Goal: Transaction & Acquisition: Book appointment/travel/reservation

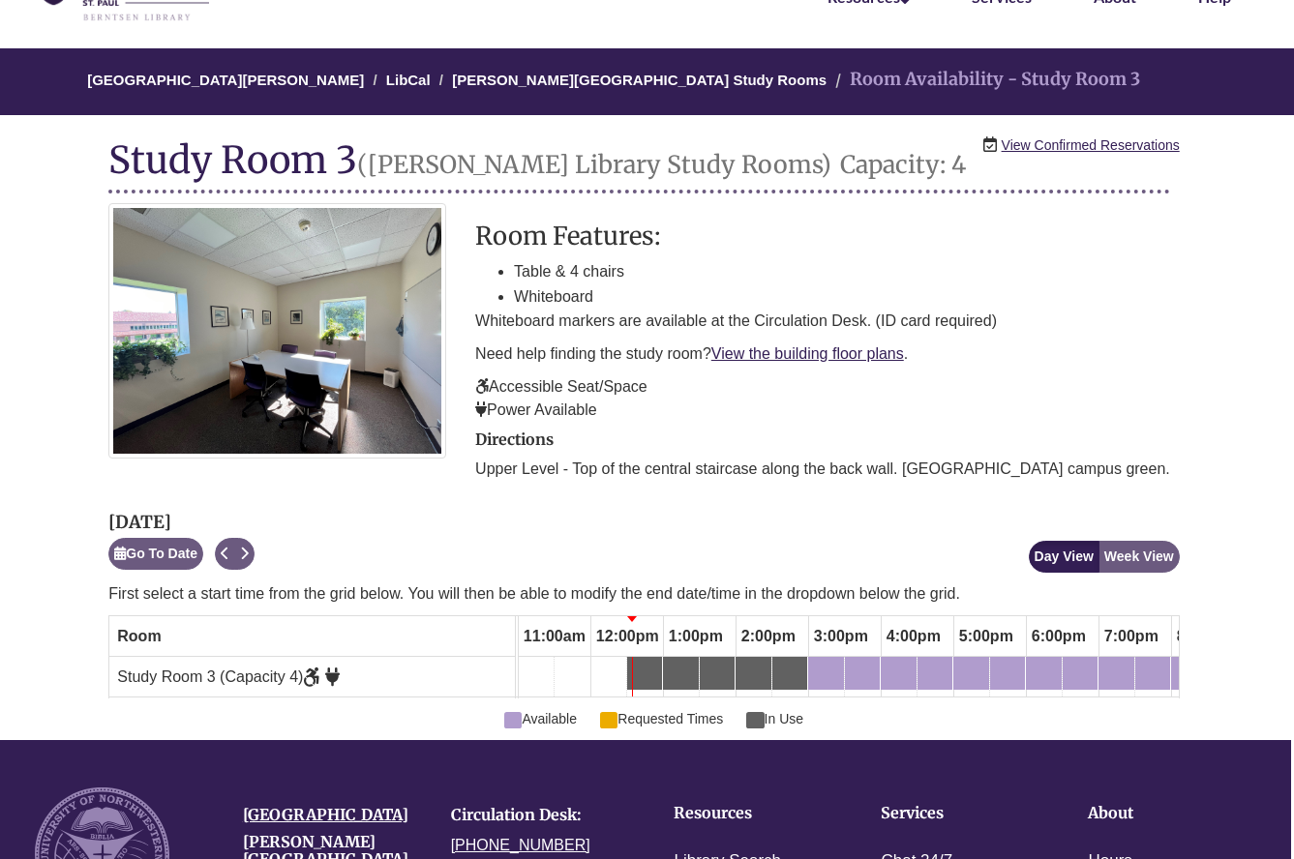
scroll to position [114, 3]
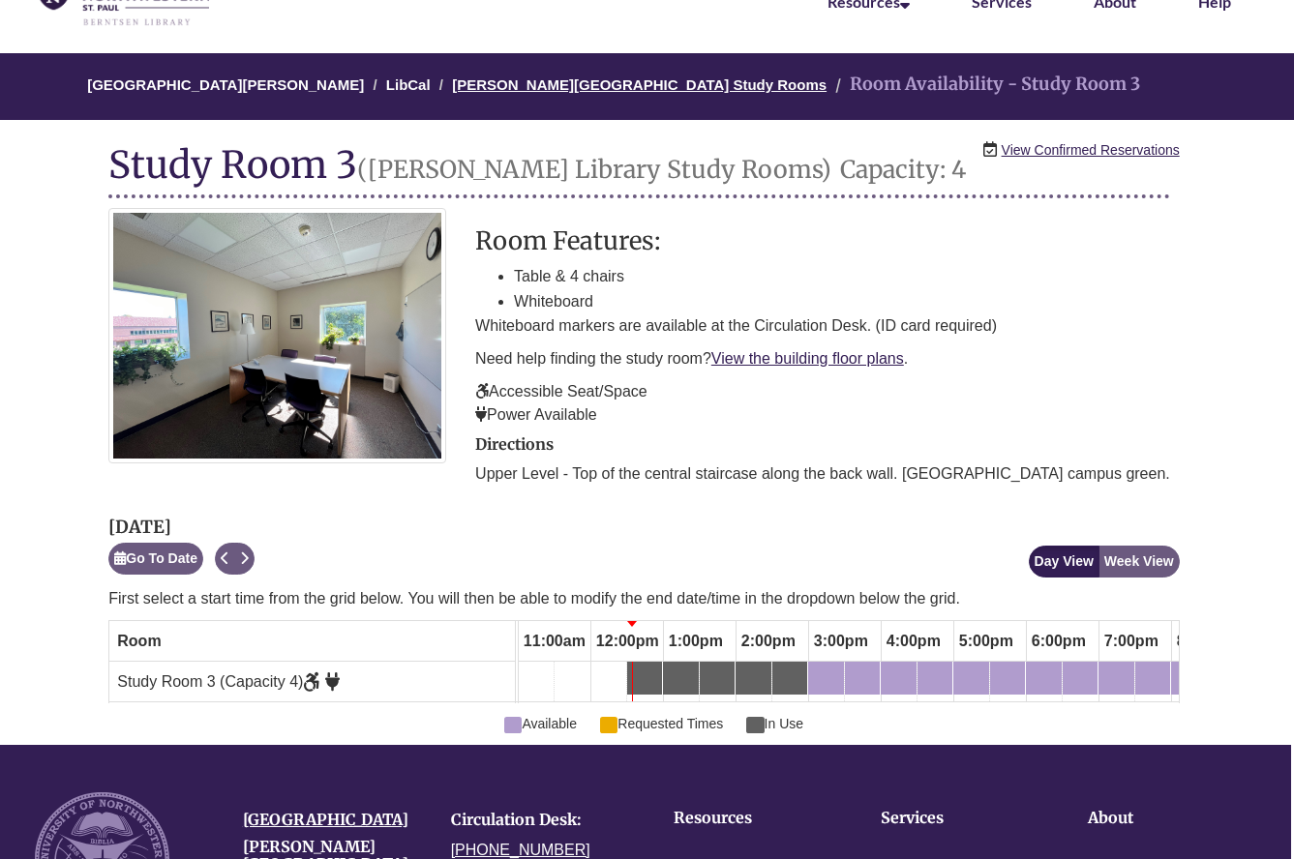
click at [596, 81] on link "[PERSON_NAME][GEOGRAPHIC_DATA] Study Rooms" at bounding box center [639, 84] width 374 height 16
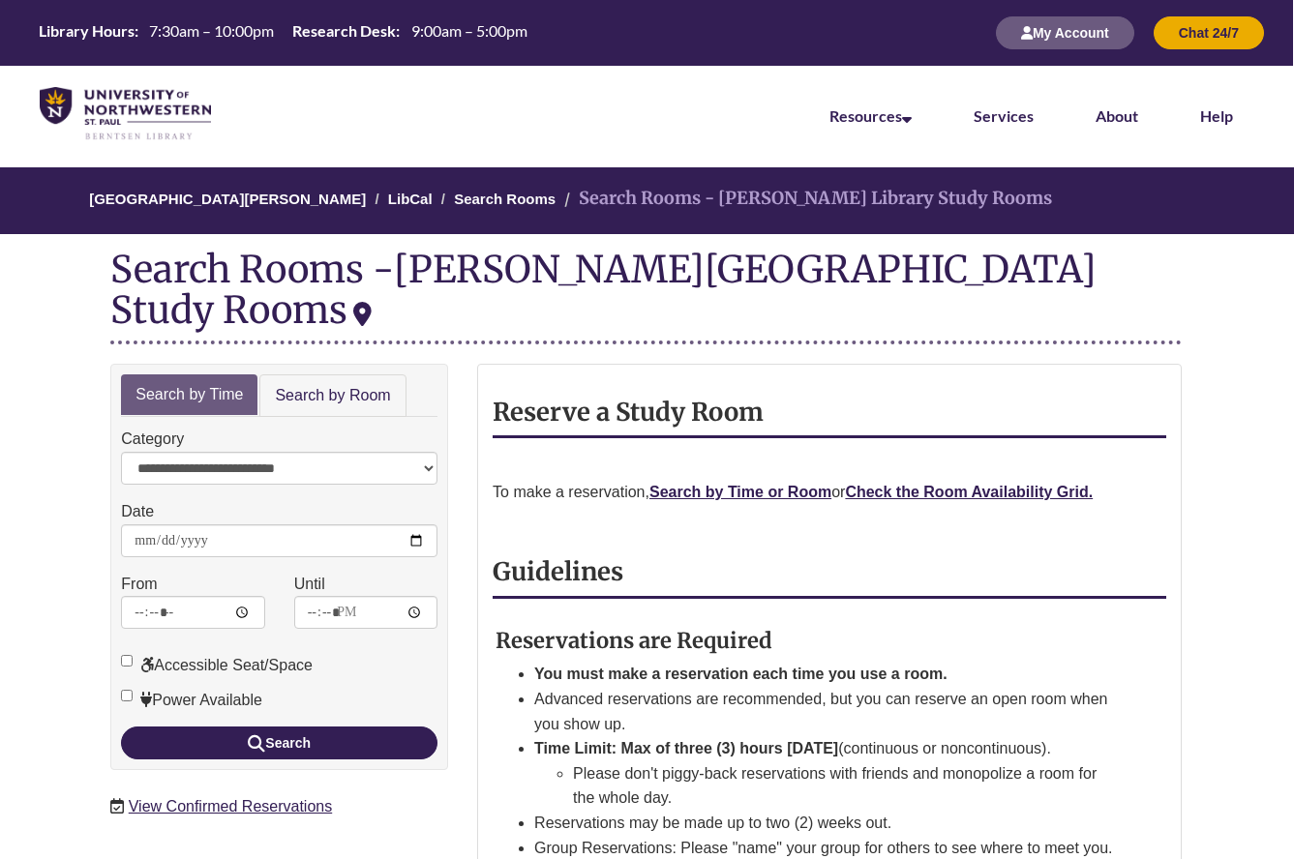
scroll to position [0, 1]
click at [151, 596] on input "*****" at bounding box center [192, 612] width 143 height 33
click at [364, 374] on link "Search by Room" at bounding box center [332, 396] width 146 height 44
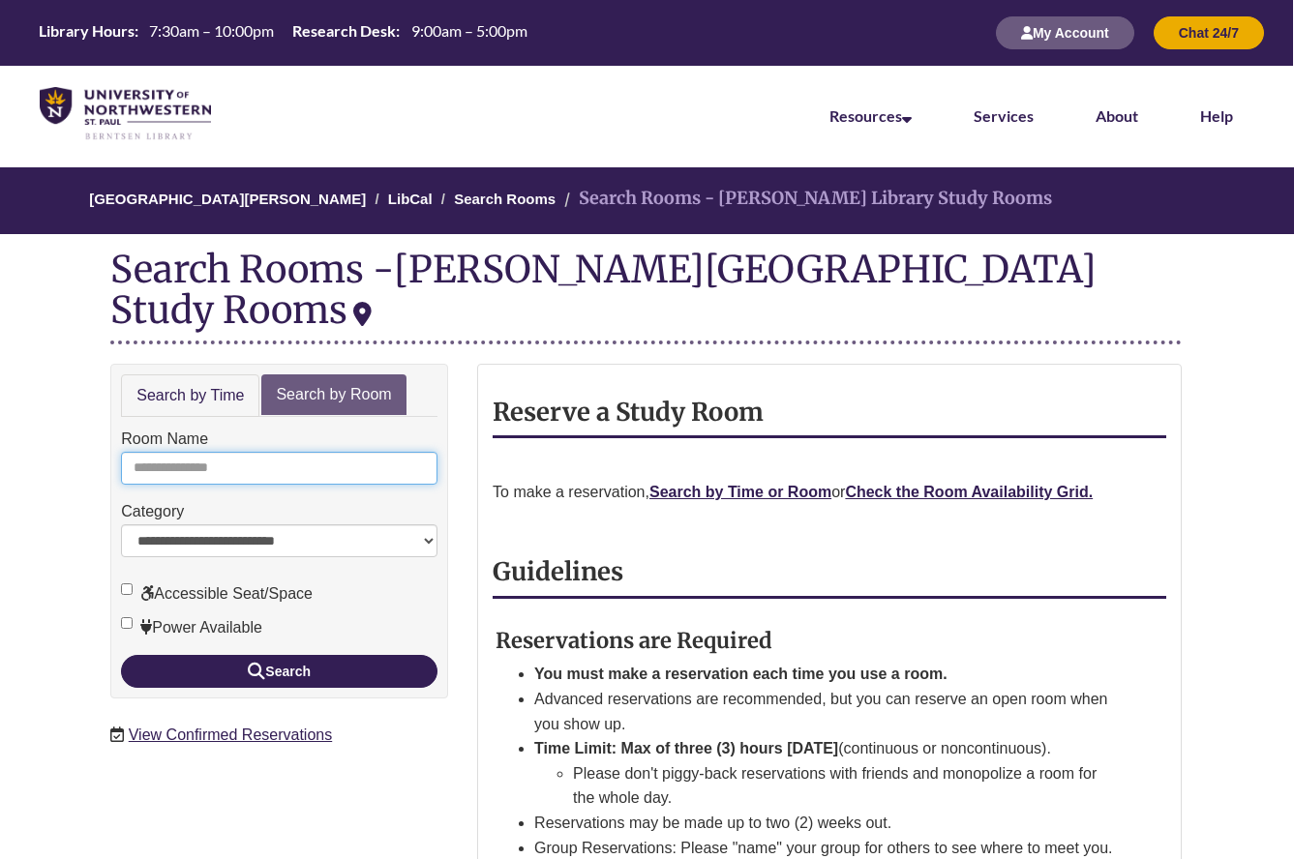
click at [305, 452] on input "Room Name" at bounding box center [279, 468] width 316 height 33
type input "*"
click at [279, 655] on button "Search" at bounding box center [279, 671] width 316 height 33
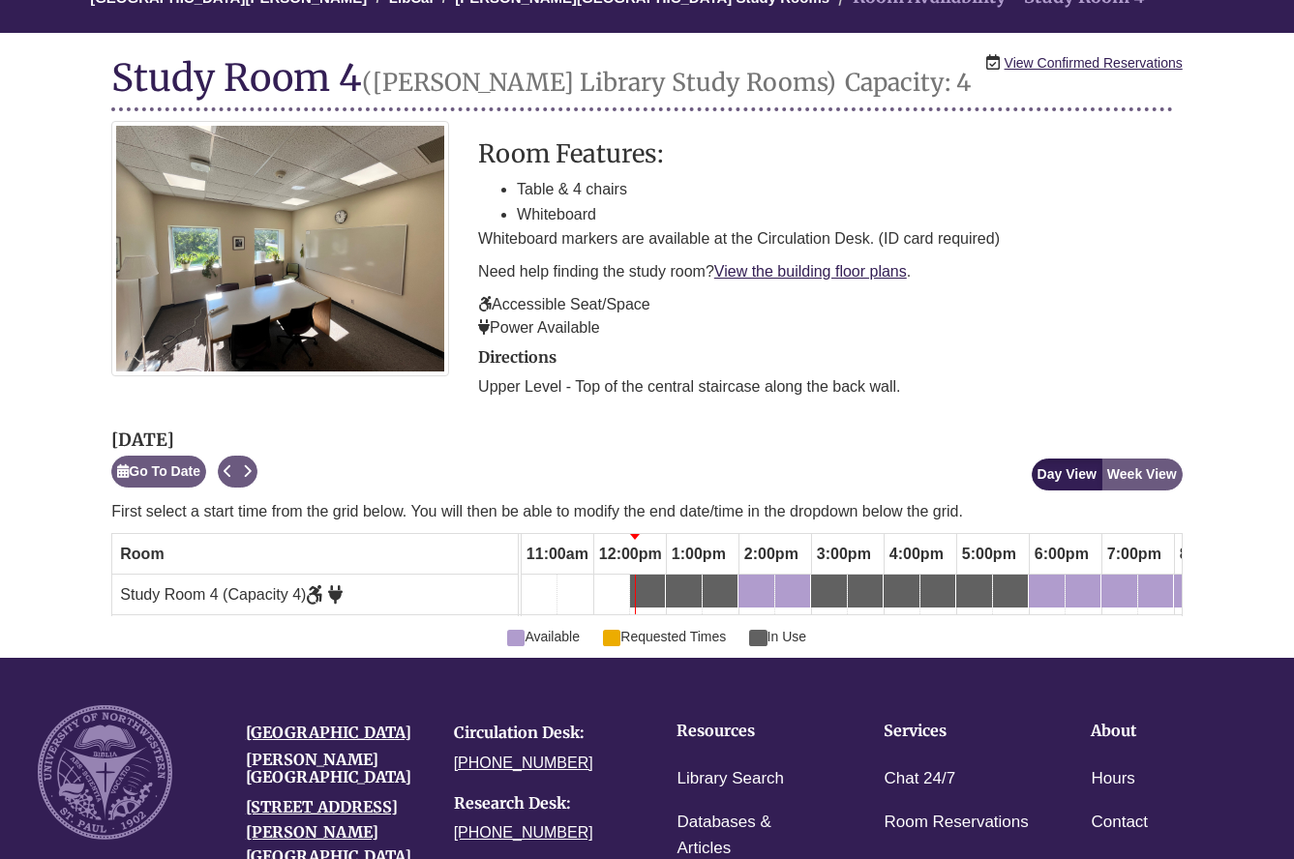
scroll to position [223, 0]
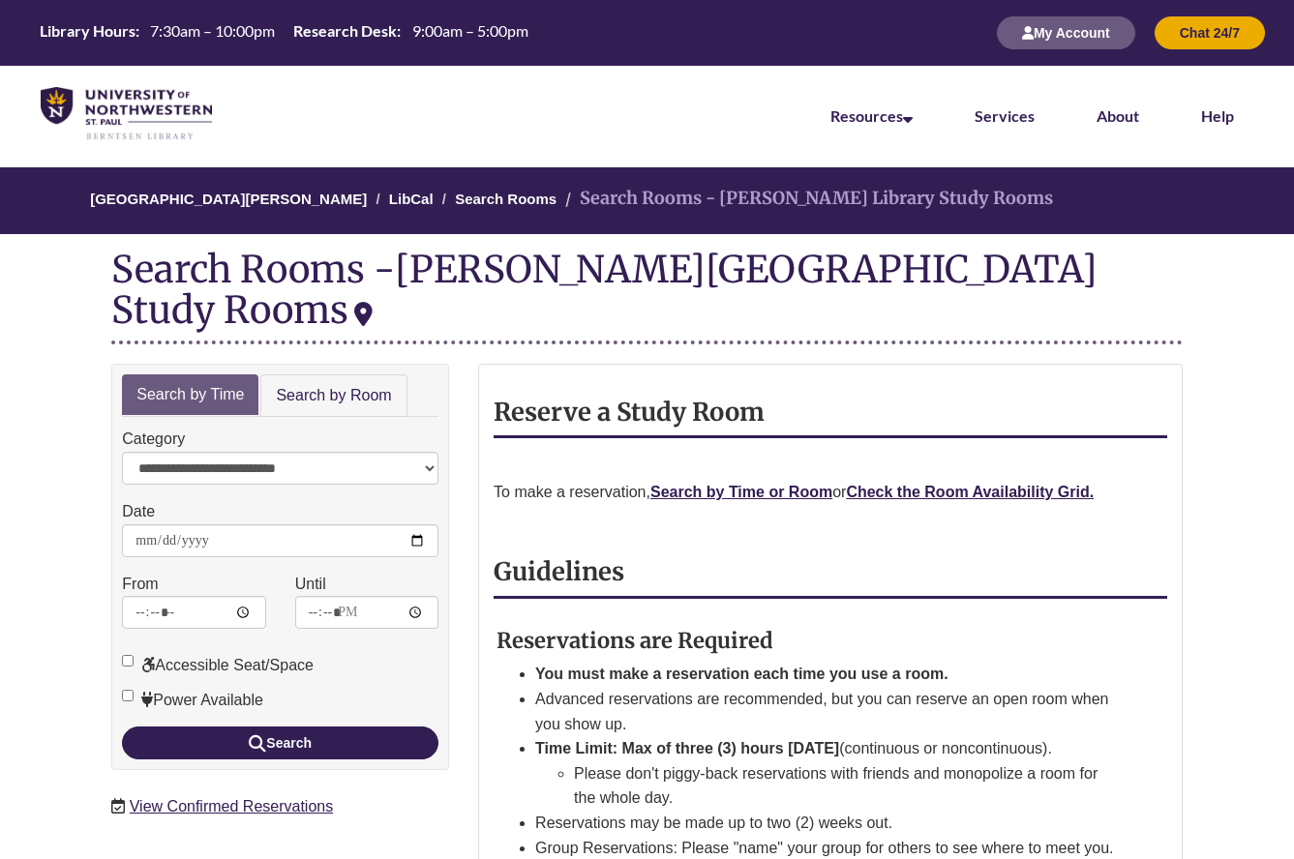
scroll to position [0, 1]
click at [337, 374] on link "Search by Room" at bounding box center [332, 396] width 146 height 44
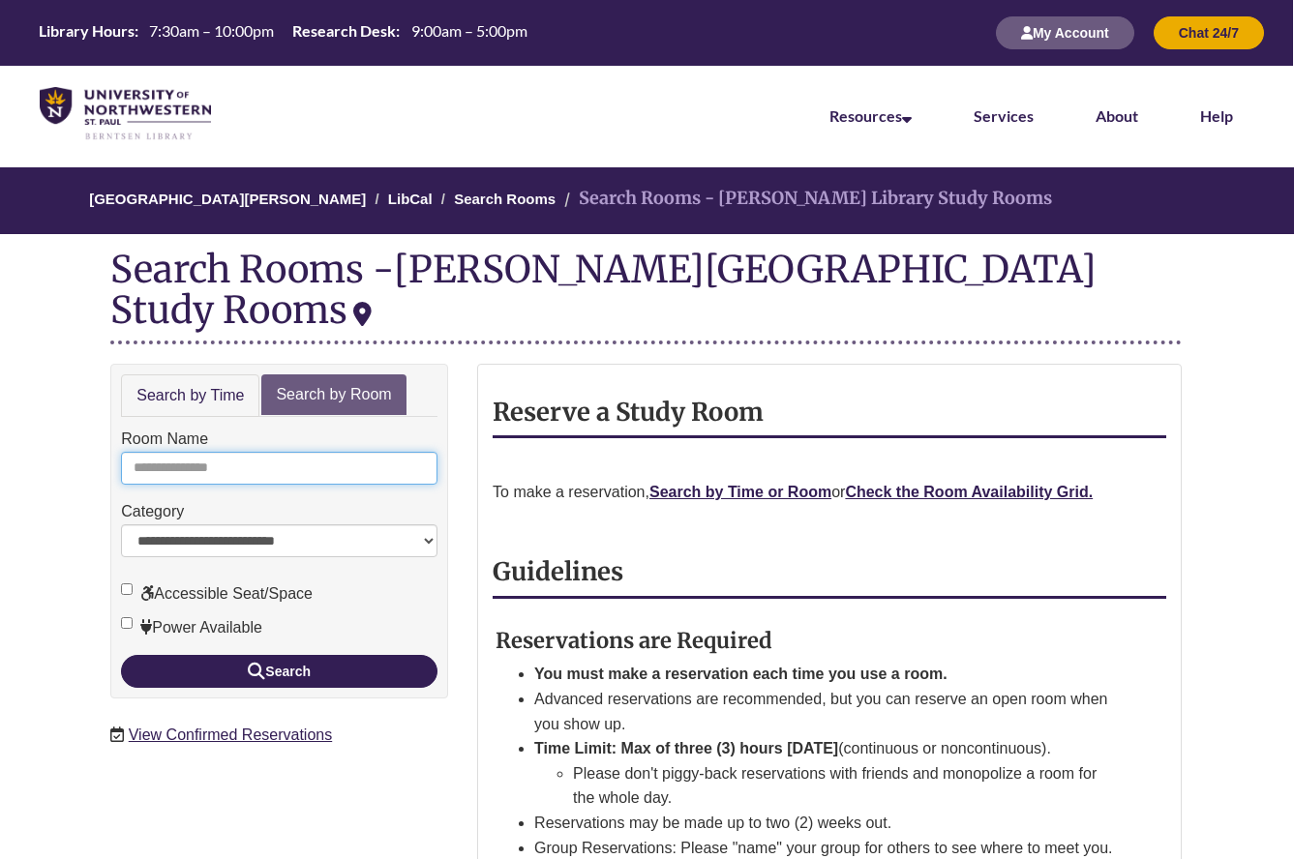
click at [252, 452] on input "Room Name" at bounding box center [279, 468] width 316 height 33
type input "*"
click at [279, 655] on button "Search" at bounding box center [279, 671] width 316 height 33
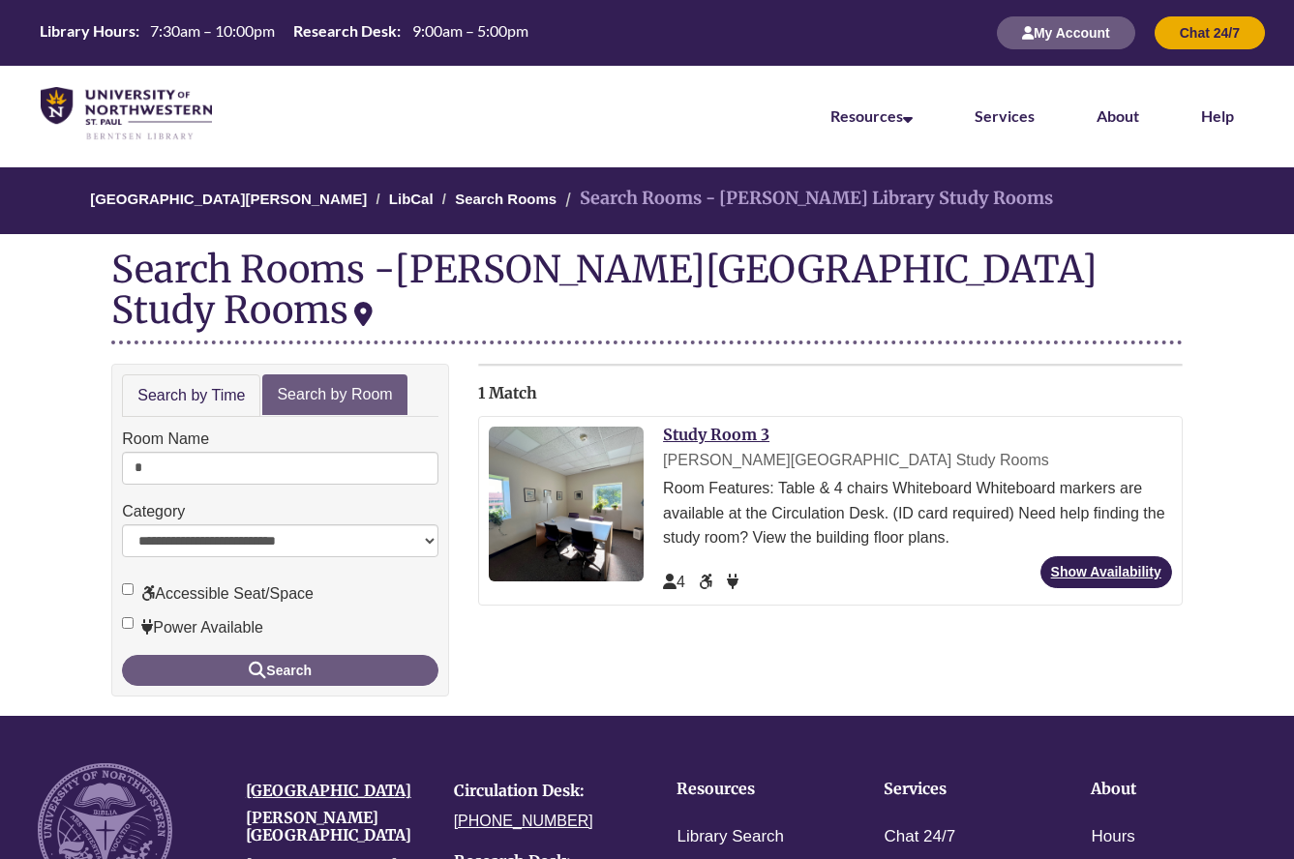
click at [749, 425] on link "Study Room 3" at bounding box center [716, 434] width 106 height 19
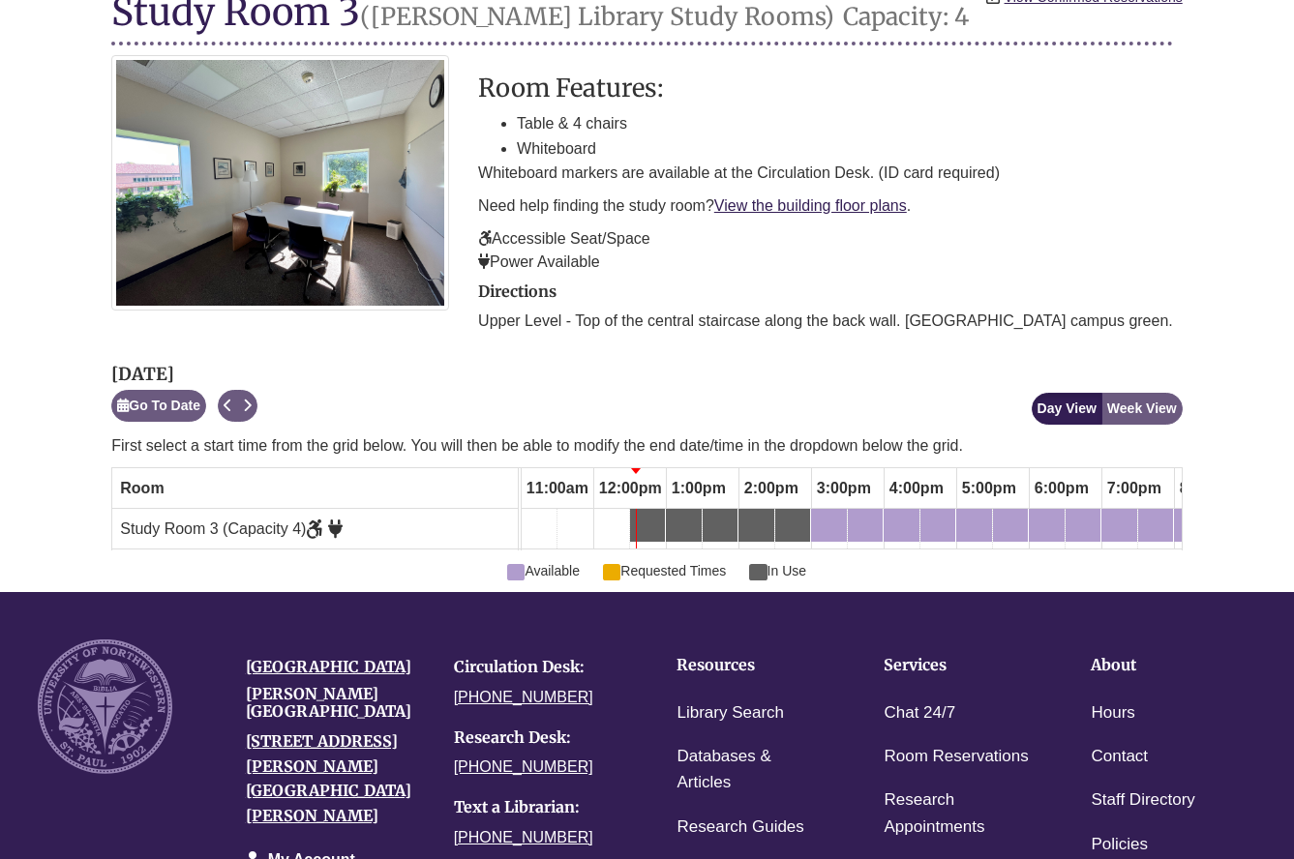
scroll to position [271, 0]
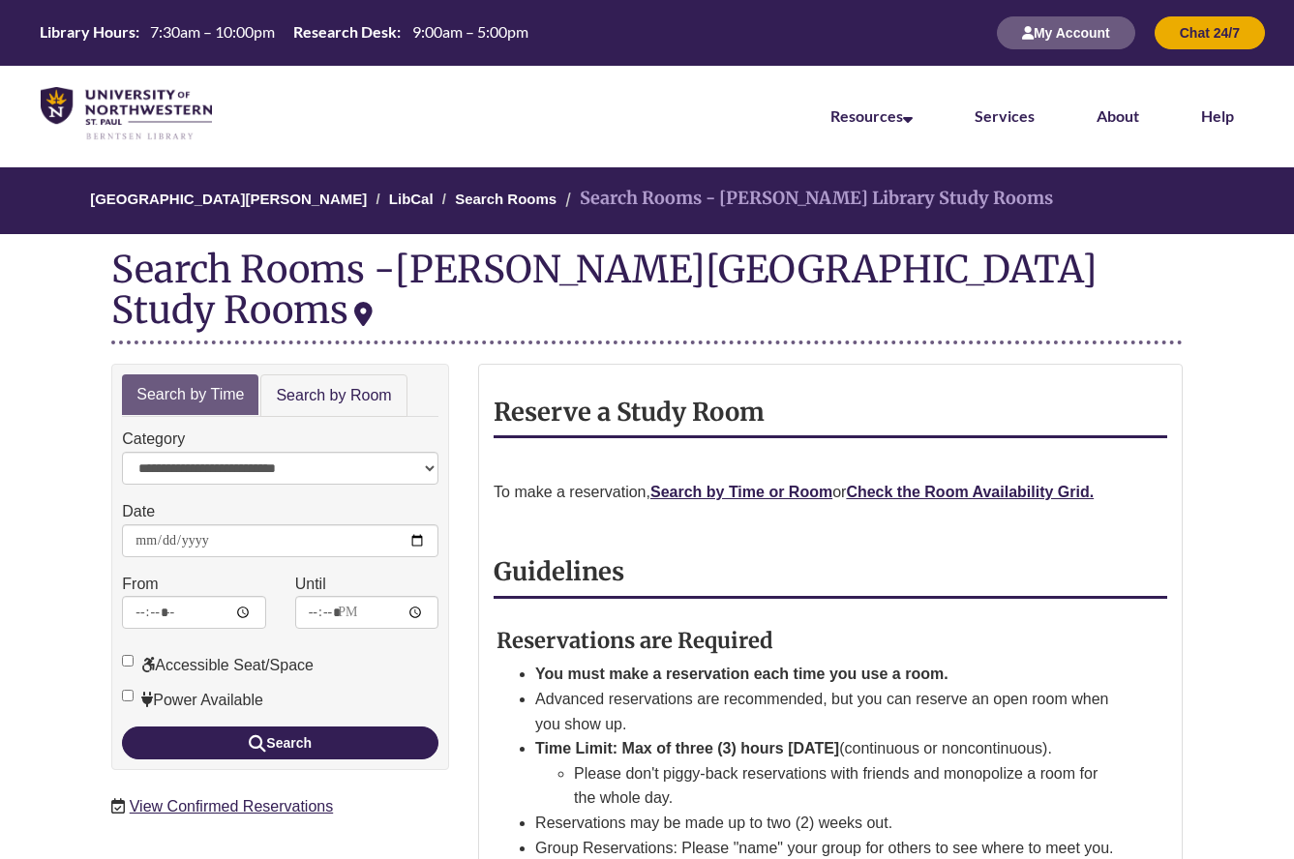
scroll to position [0, 1]
click at [285, 374] on link "Search by Room" at bounding box center [332, 396] width 146 height 44
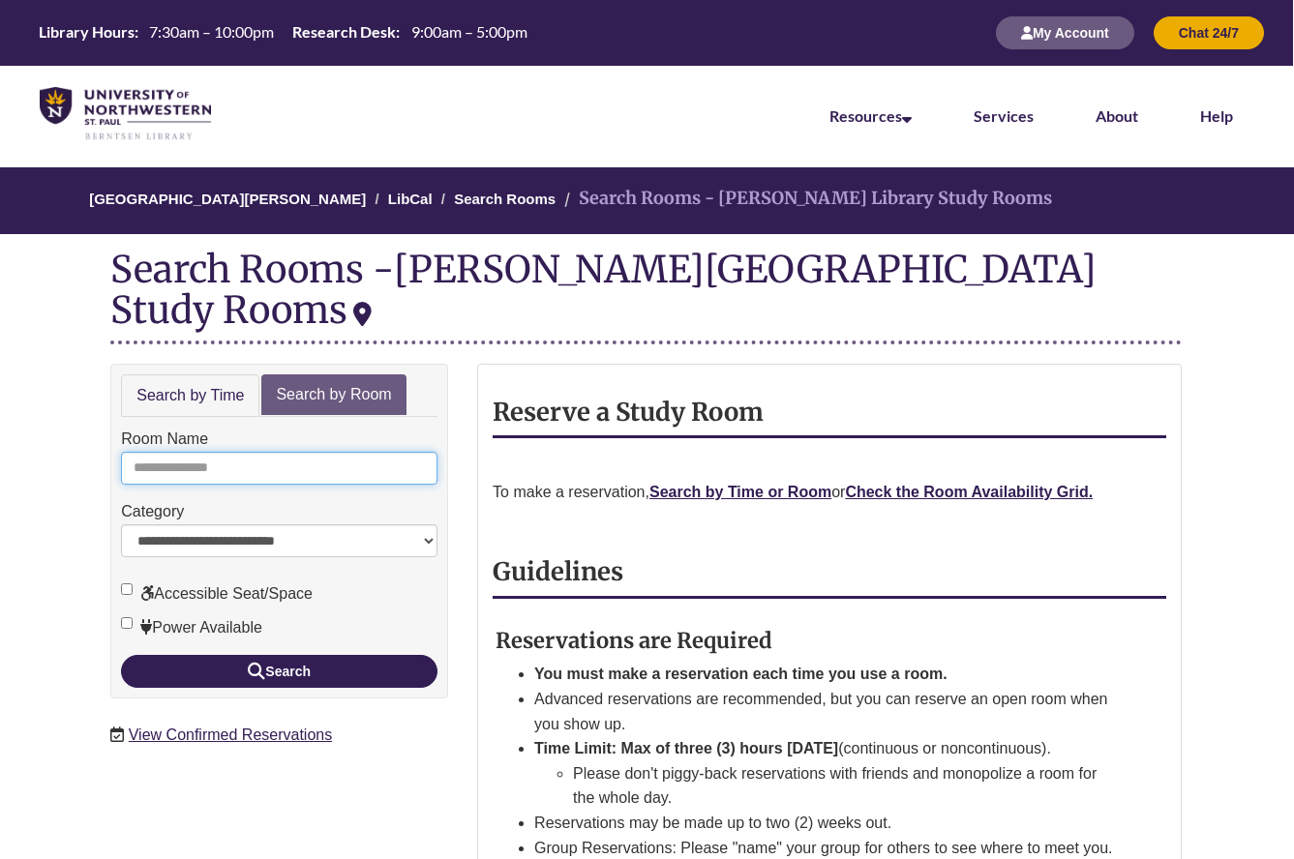
click at [246, 452] on input "Room Name" at bounding box center [279, 468] width 316 height 33
type input "*"
click at [279, 655] on button "Search" at bounding box center [279, 671] width 316 height 33
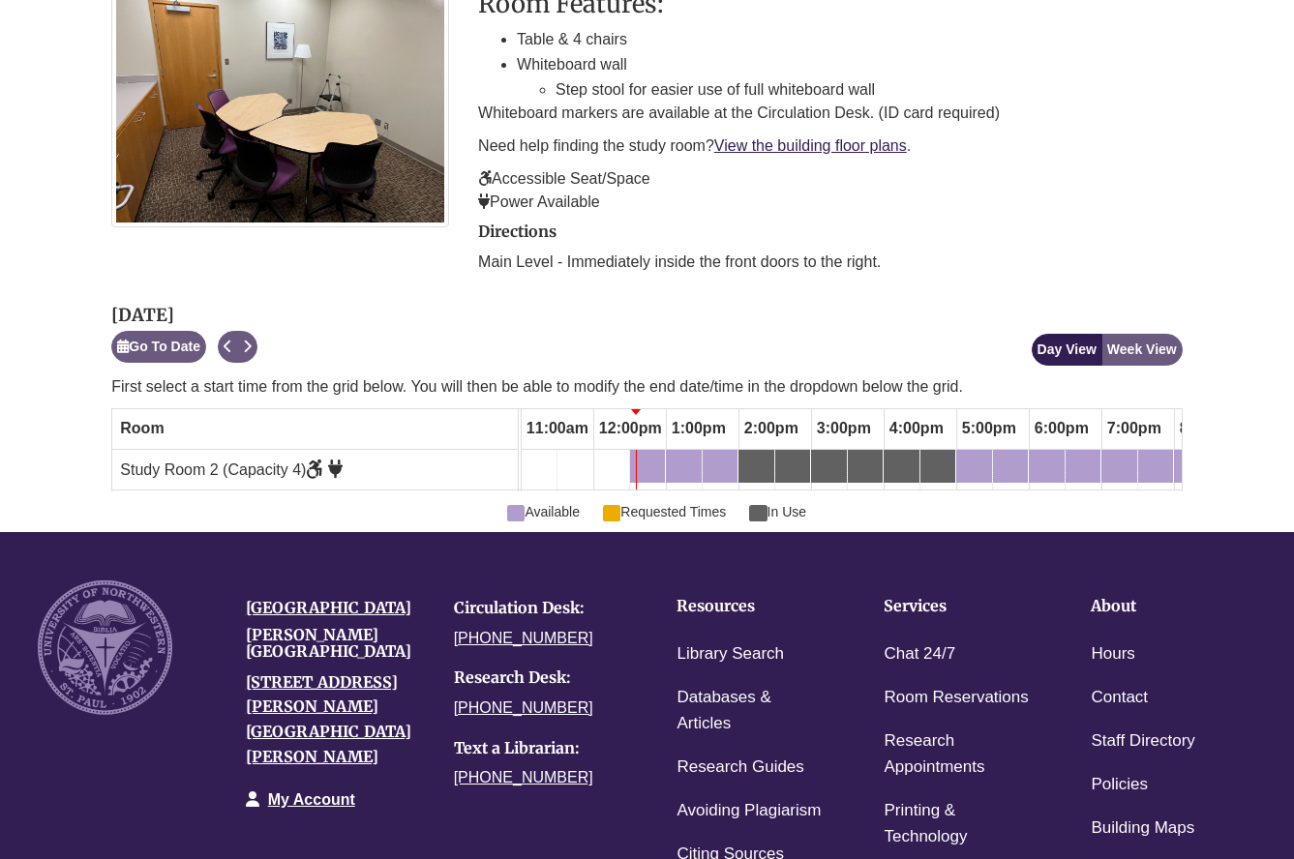
scroll to position [384, 0]
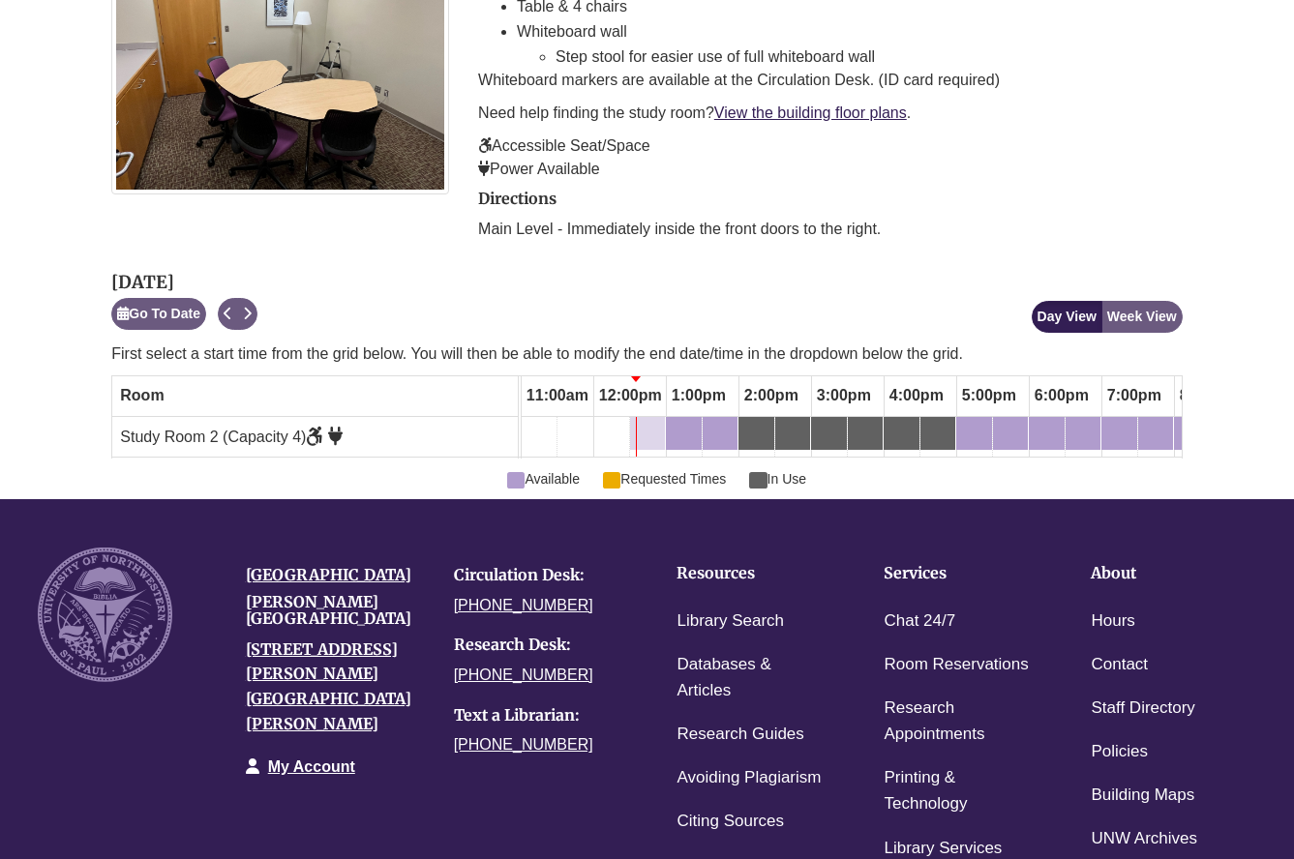
click at [649, 427] on div "12:30pm Thursday, September 25, 2025 - Study Room 2 - Available" at bounding box center [647, 433] width 31 height 21
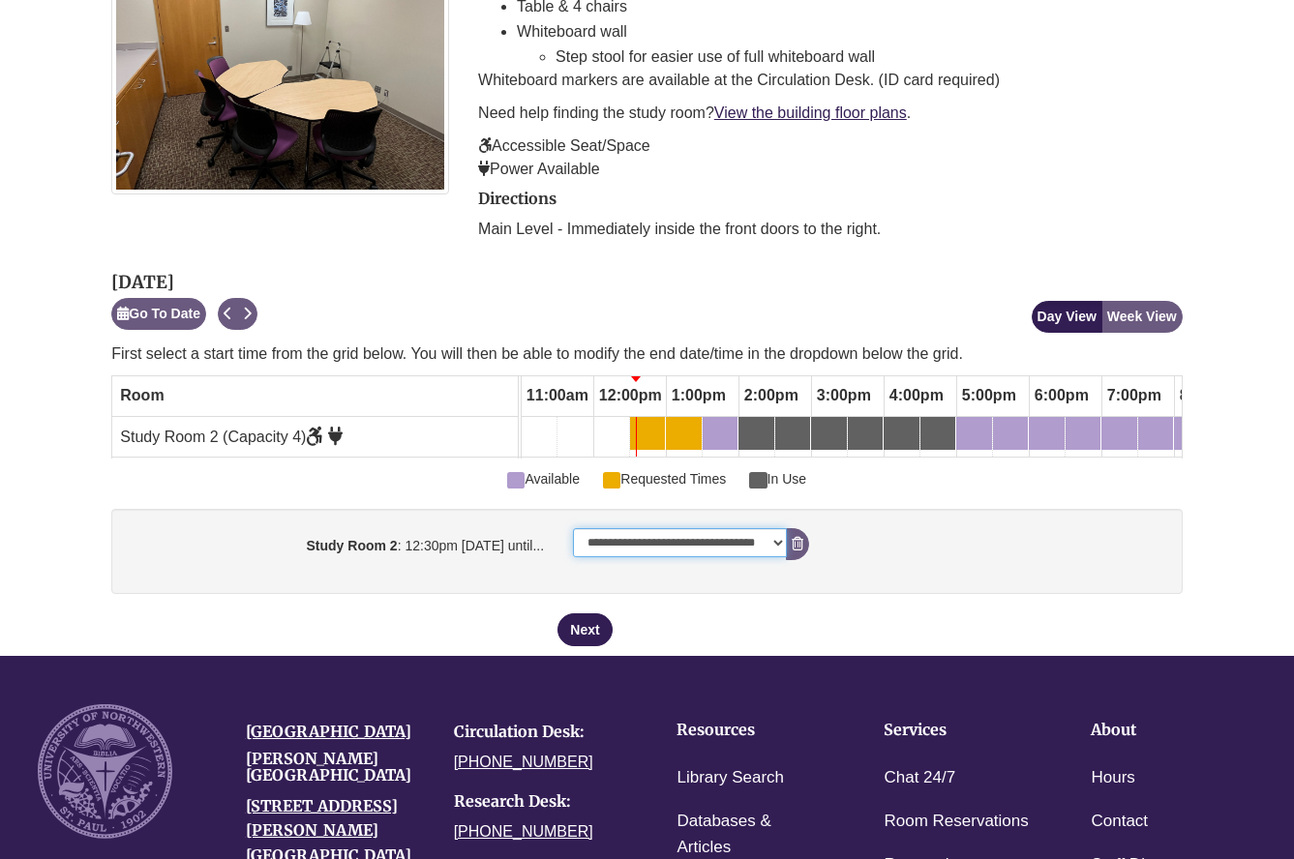
select select "**********"
click at [579, 615] on button "Next" at bounding box center [584, 629] width 54 height 33
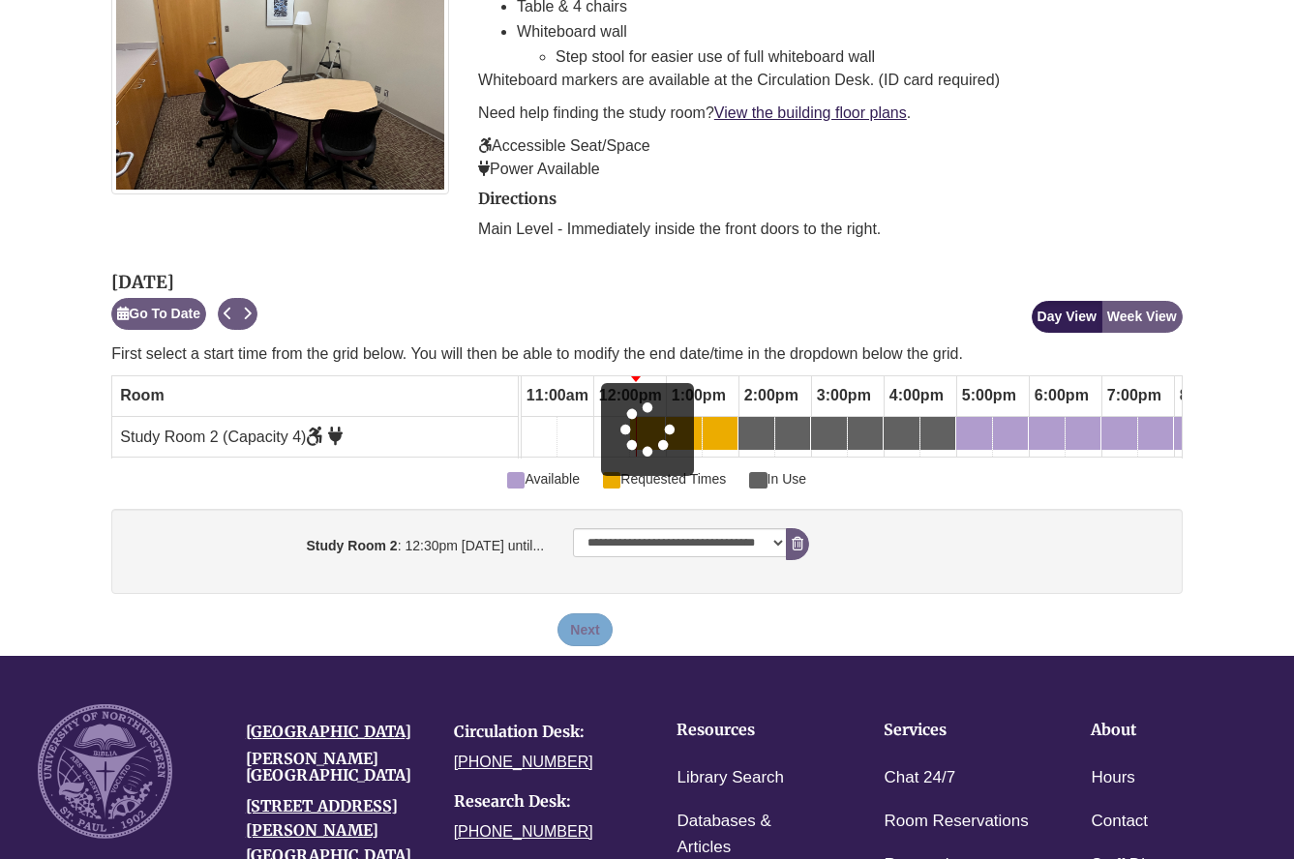
scroll to position [0, 0]
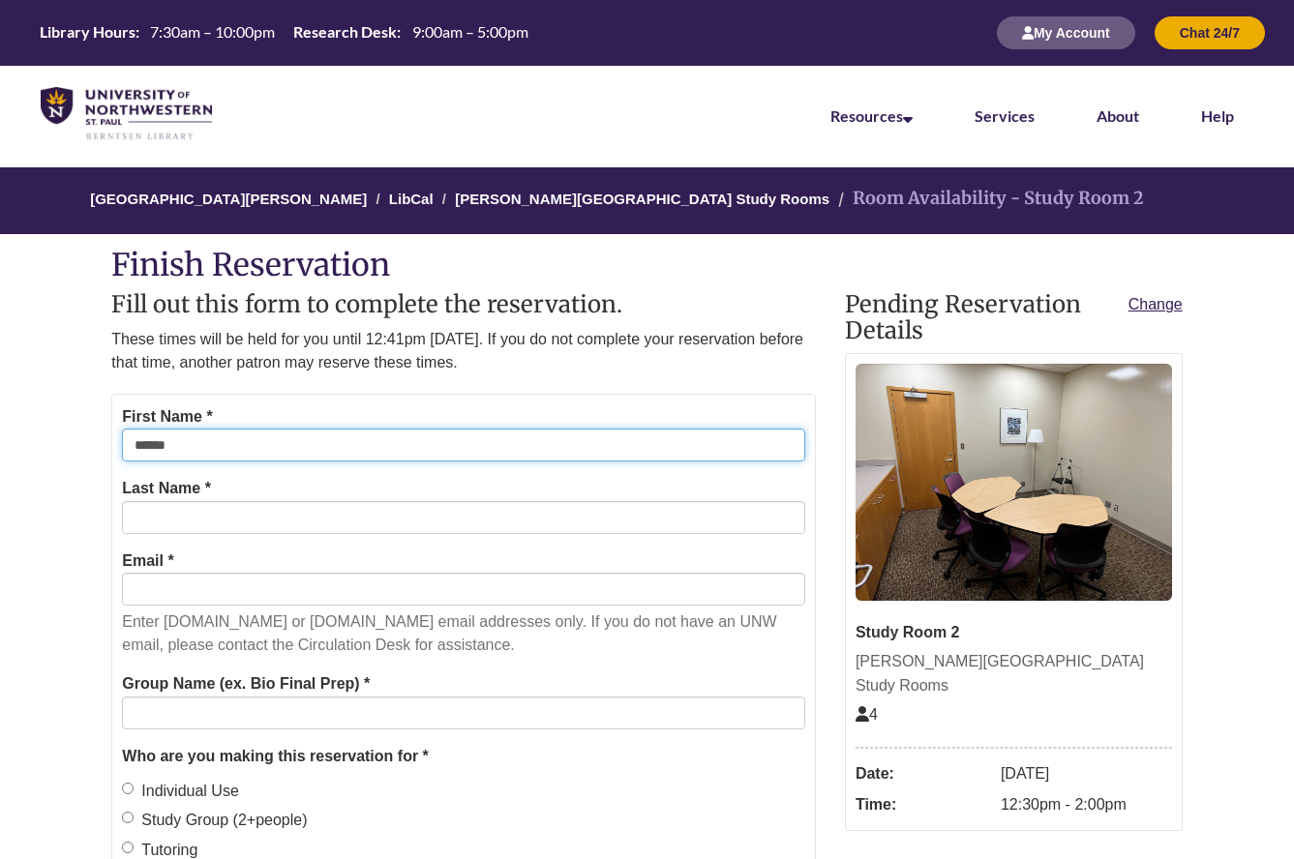
type input "******"
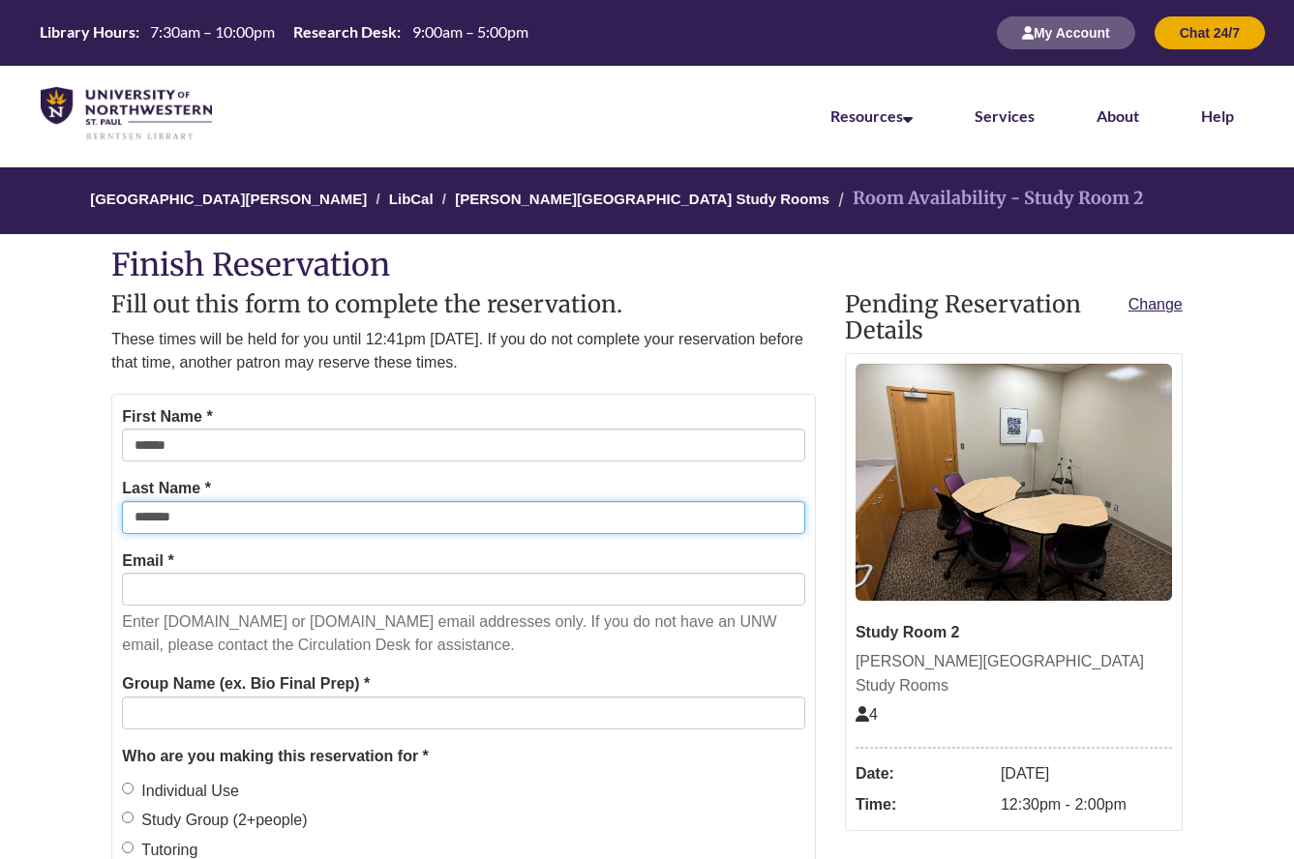
type input "*******"
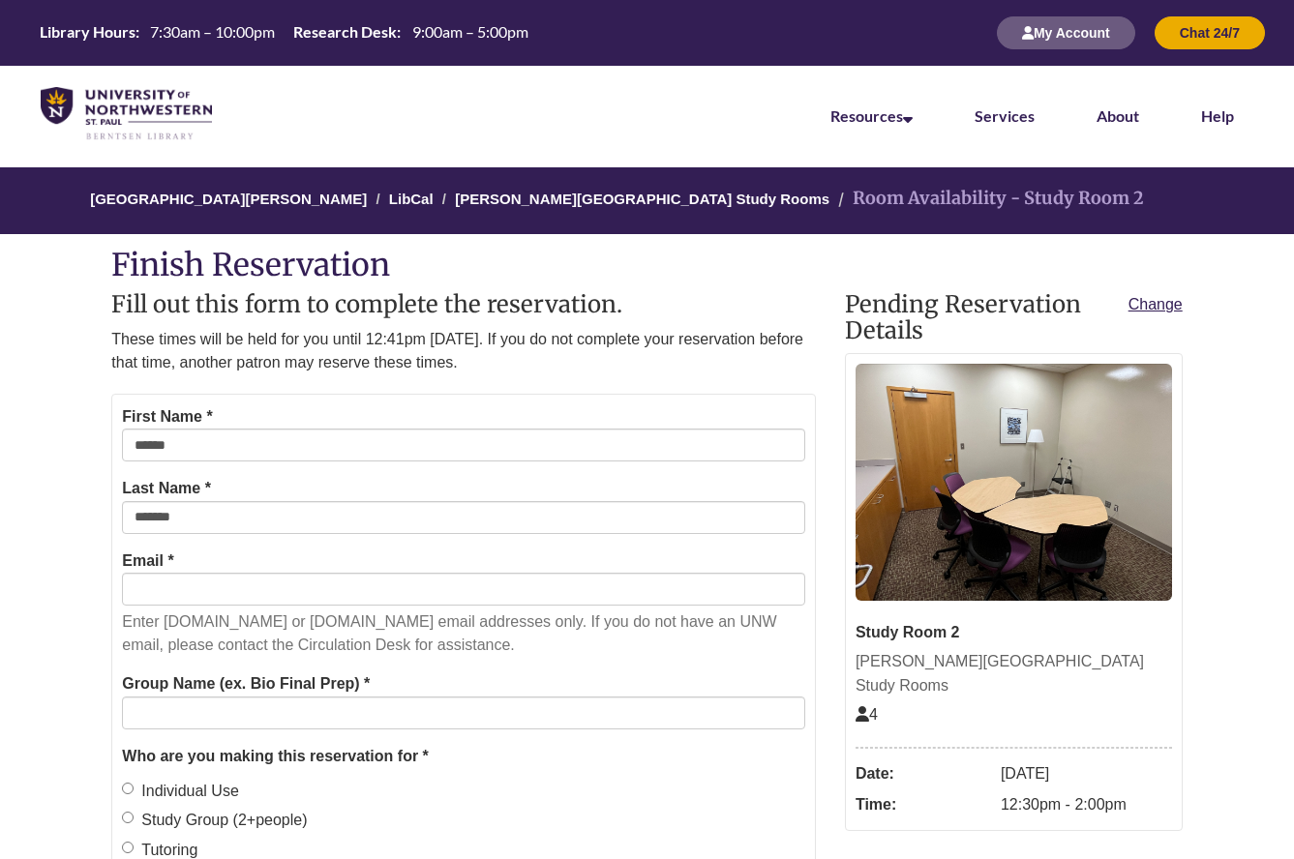
click at [8, 600] on body "Alternate page for screen reader Users Skip to Main Content Library Hours: 7:30…" at bounding box center [647, 818] width 1294 height 1636
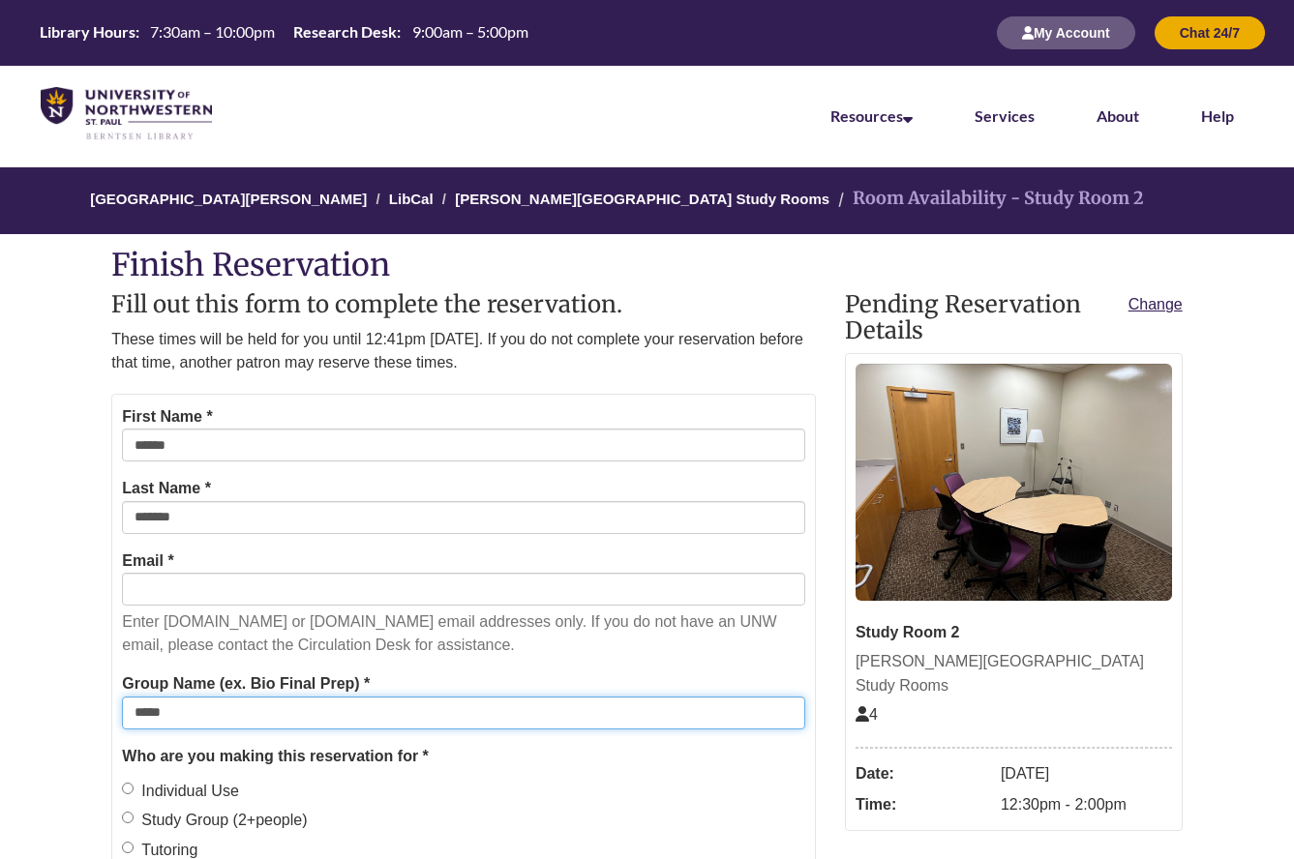
type input "*****"
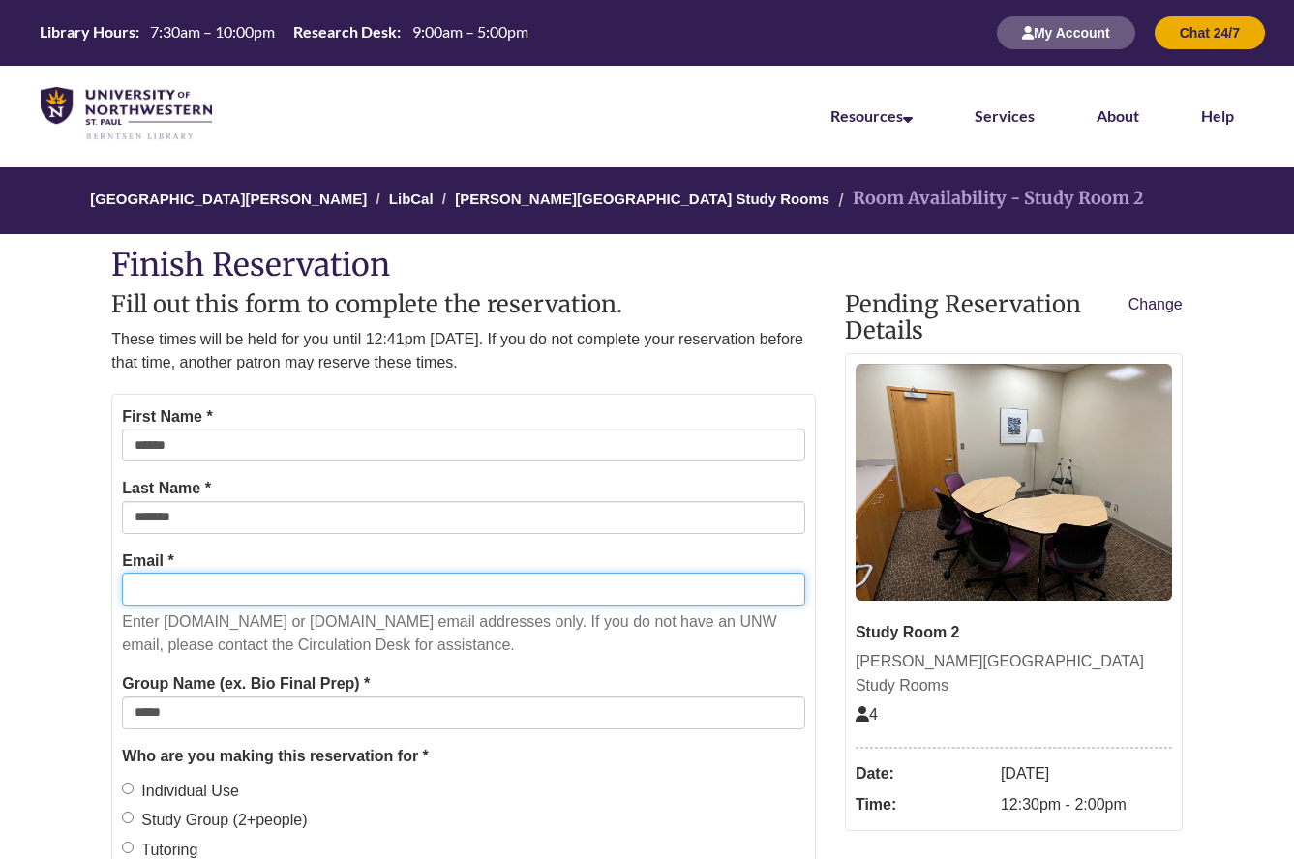
paste input "**********"
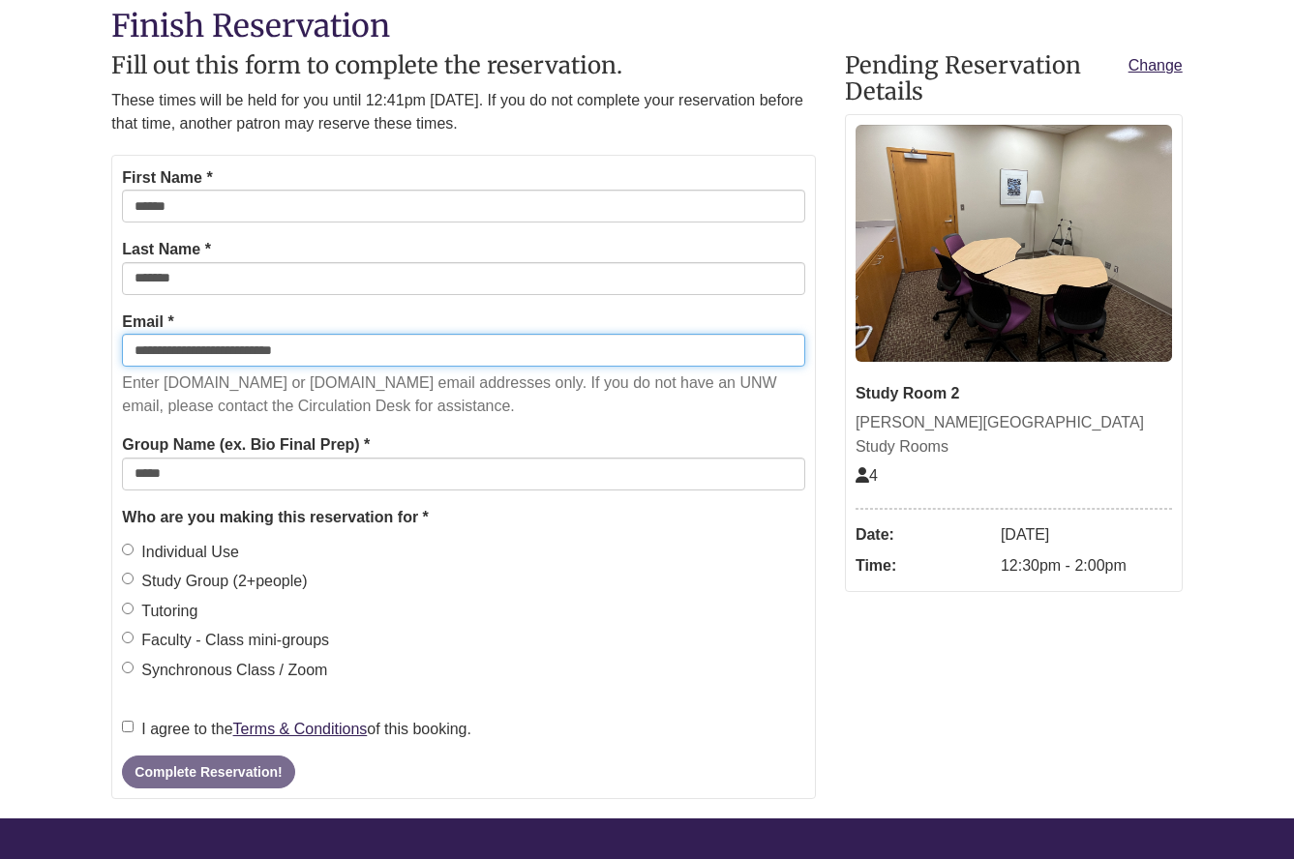
scroll to position [246, 0]
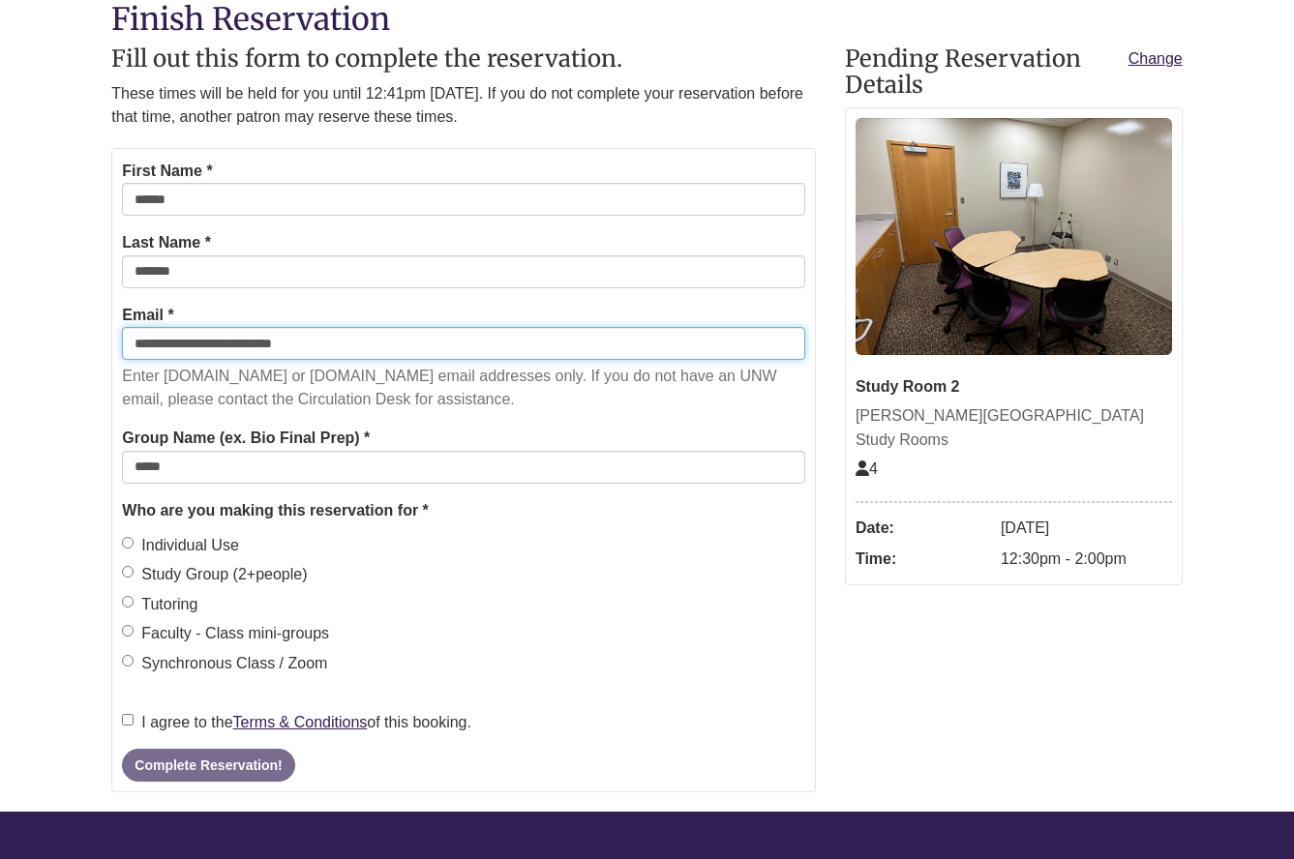
type input "**********"
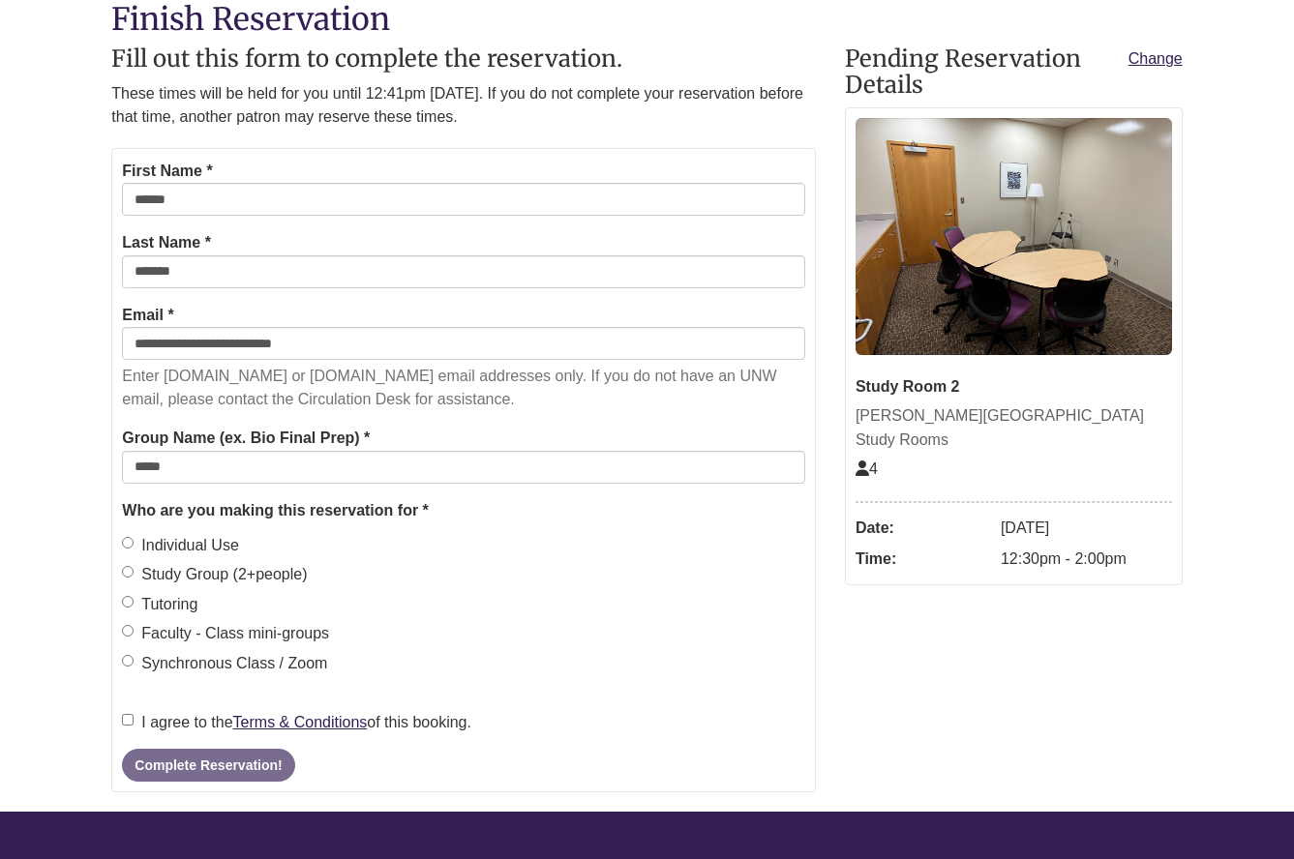
click at [223, 539] on label "Individual Use" at bounding box center [180, 545] width 117 height 25
click at [160, 749] on button "Complete Reservation!" at bounding box center [208, 765] width 172 height 33
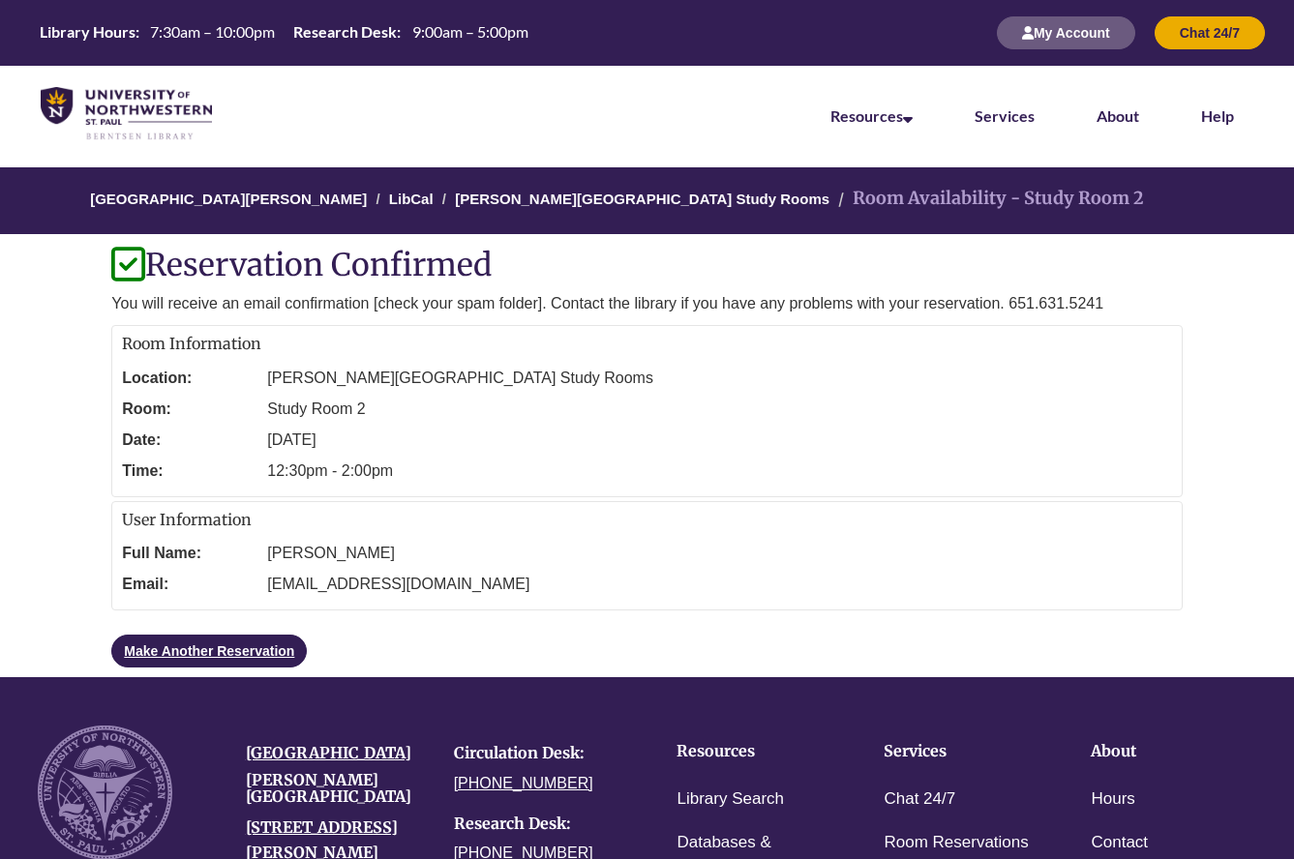
scroll to position [0, 0]
